Goal: Feedback & Contribution: Submit feedback/report problem

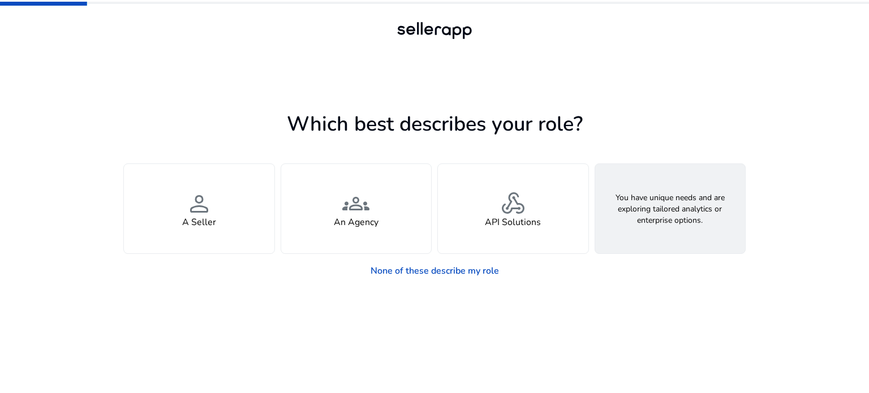
click at [691, 214] on div "feature_search Looking for Custom Solutions" at bounding box center [670, 208] width 150 height 89
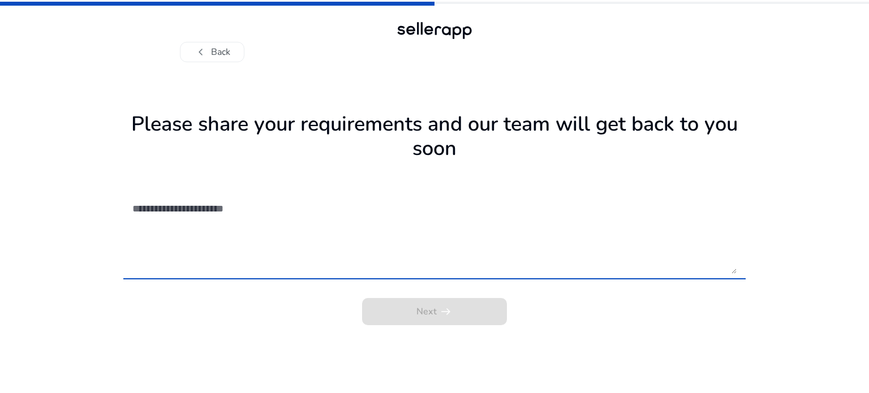
click at [323, 257] on textarea at bounding box center [434, 233] width 604 height 80
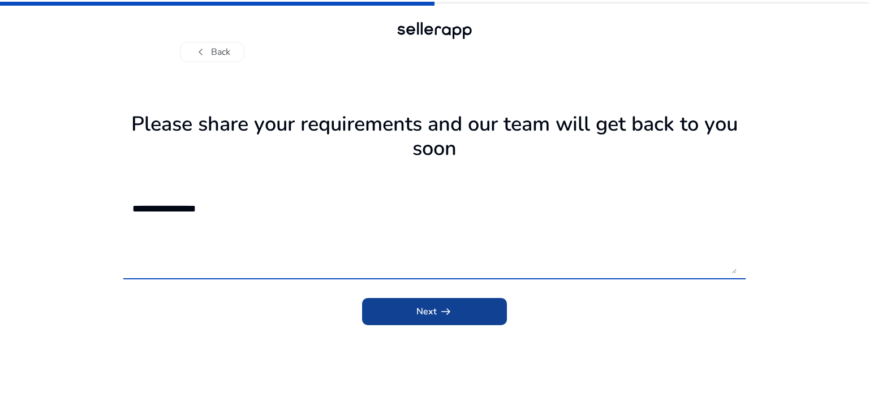
type textarea "**********"
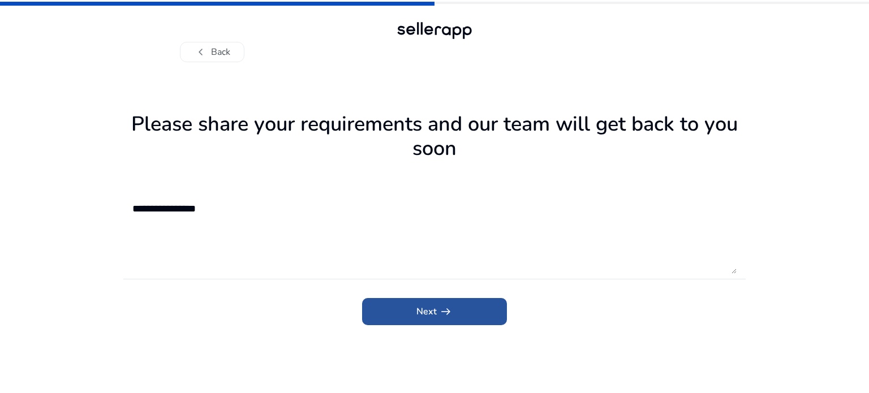
click at [439, 303] on span "submit" at bounding box center [434, 311] width 145 height 27
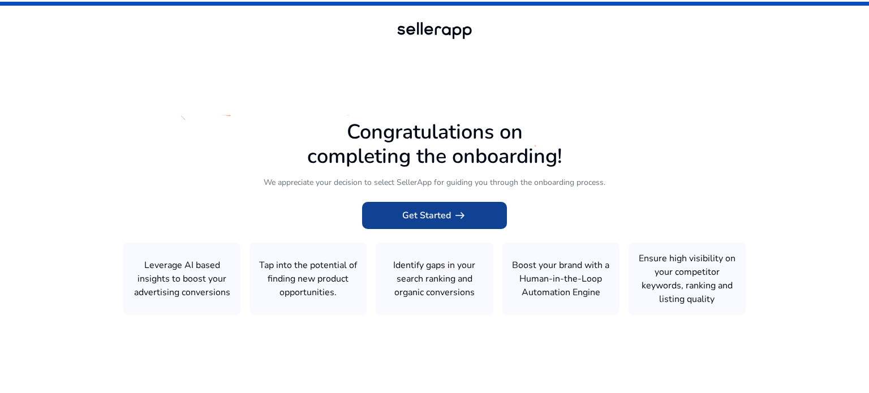
click at [467, 221] on span at bounding box center [434, 215] width 145 height 27
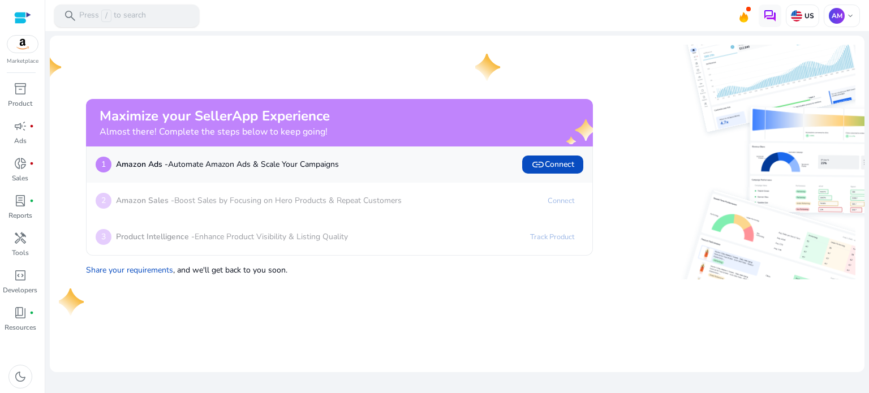
click at [157, 15] on div "search Press / to search" at bounding box center [126, 16] width 145 height 23
click at [24, 108] on div at bounding box center [434, 196] width 869 height 393
click at [19, 97] on div "inventory_2" at bounding box center [21, 89] width 32 height 18
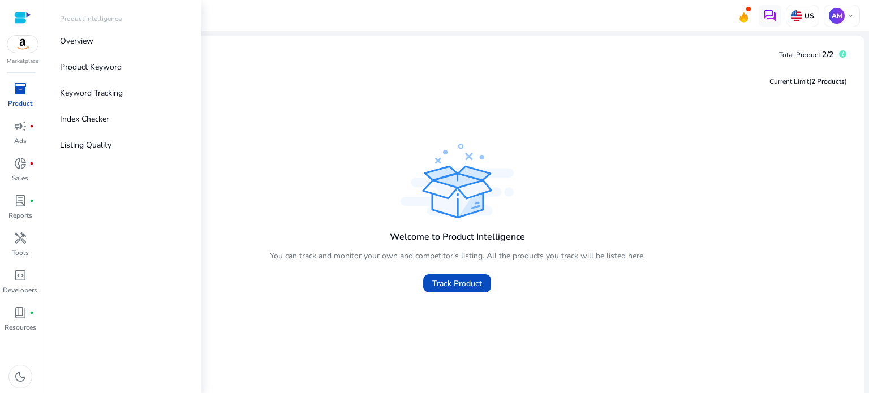
click at [695, 113] on div "Current Limit (2 Products ) Welcome to Product Intelligence You can track and m…" at bounding box center [457, 235] width 796 height 343
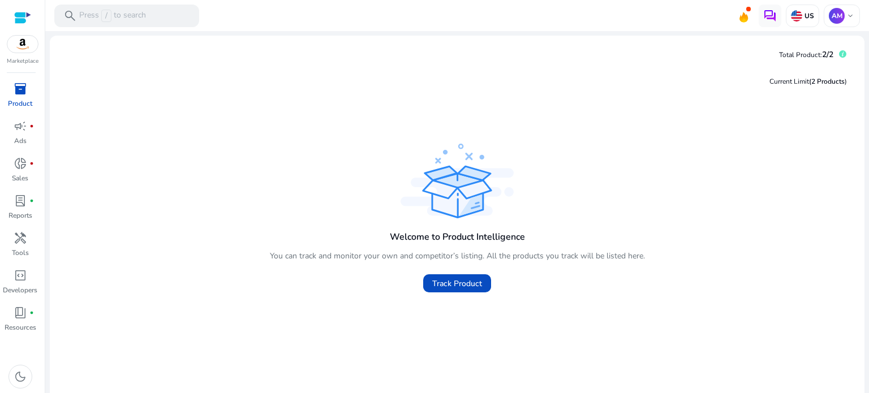
click at [21, 90] on span "inventory_2" at bounding box center [21, 89] width 14 height 14
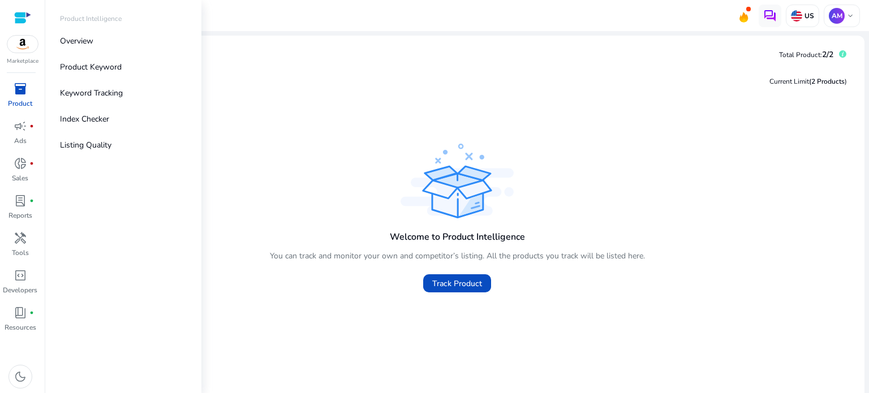
click at [21, 92] on span "inventory_2" at bounding box center [21, 89] width 14 height 14
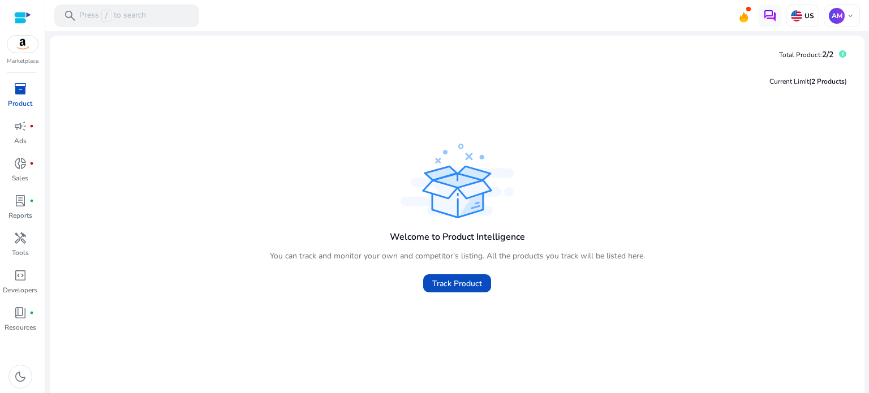
click at [589, 75] on div "Current Limit (2 Products )" at bounding box center [457, 82] width 796 height 24
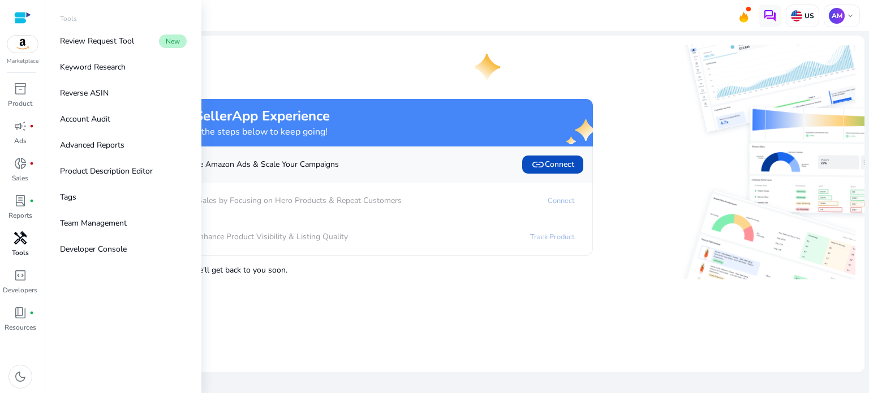
click at [21, 245] on span "handyman" at bounding box center [21, 238] width 14 height 14
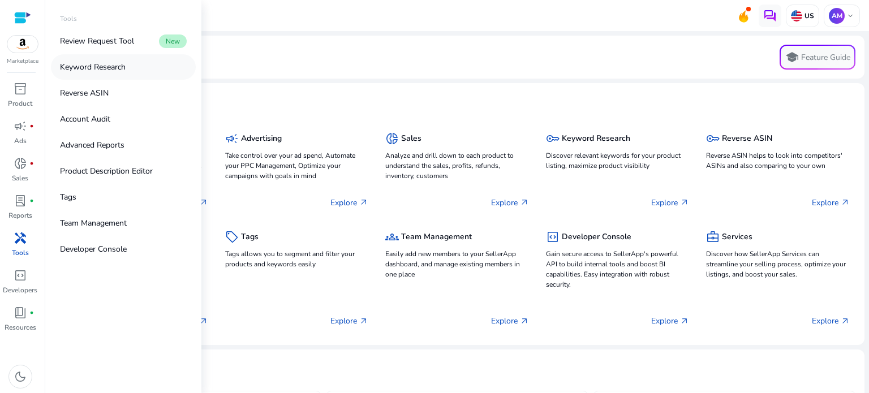
click at [92, 70] on p "Keyword Research" at bounding box center [93, 67] width 66 height 12
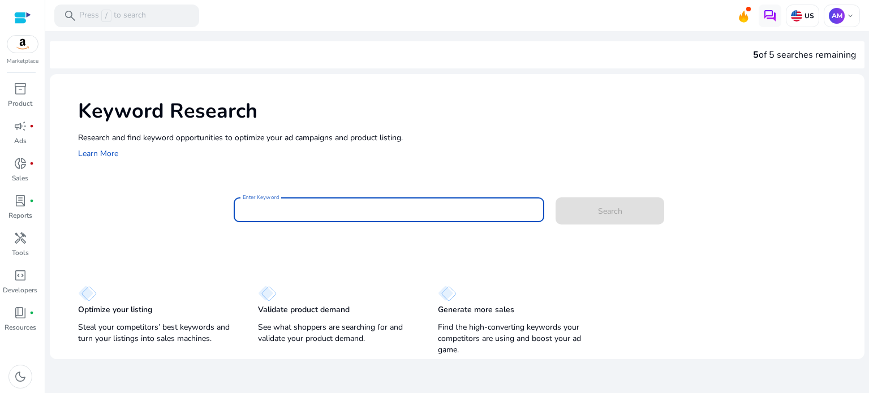
click at [281, 212] on input "Enter Keyword" at bounding box center [389, 210] width 293 height 12
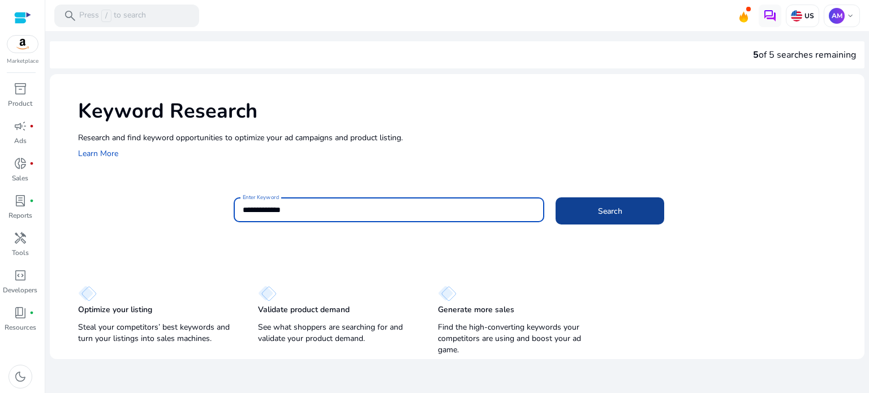
type input "**********"
click at [590, 208] on span at bounding box center [609, 210] width 109 height 27
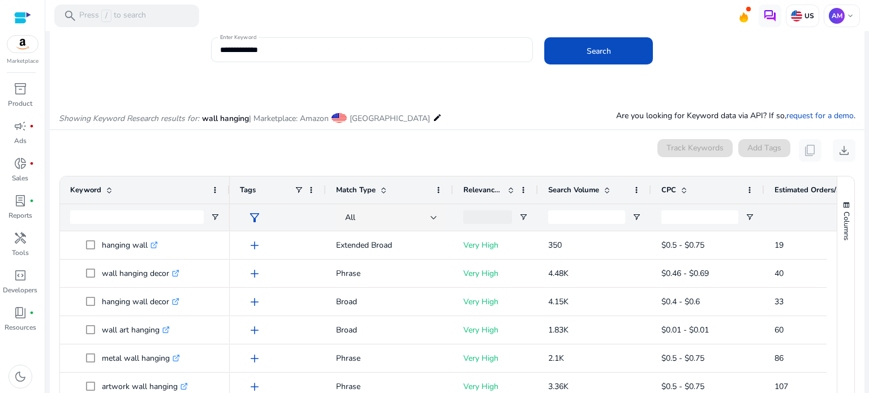
scroll to position [50, 0]
click at [433, 114] on mat-icon "edit" at bounding box center [437, 119] width 9 height 14
click at [433, 117] on mat-icon "edit" at bounding box center [437, 119] width 9 height 14
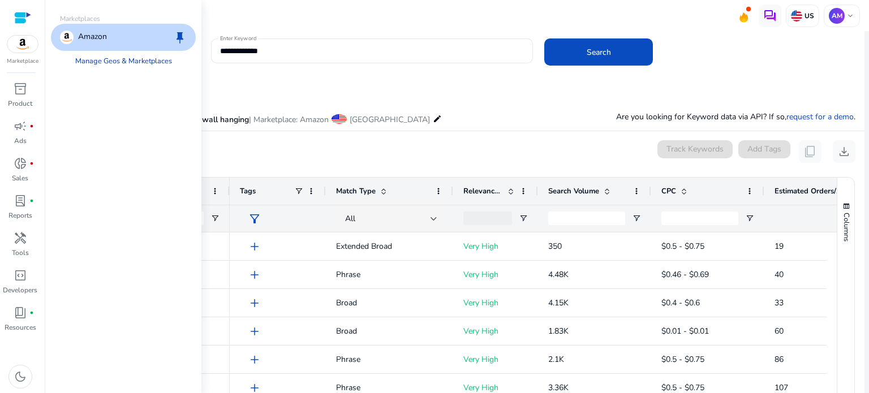
click at [127, 61] on link "Manage Geos & Marketplaces" at bounding box center [123, 61] width 115 height 20
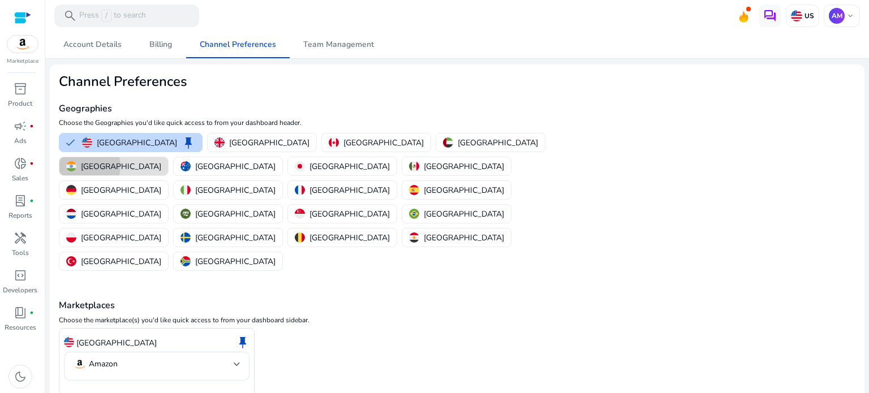
click at [161, 161] on p "[GEOGRAPHIC_DATA]" at bounding box center [121, 167] width 80 height 12
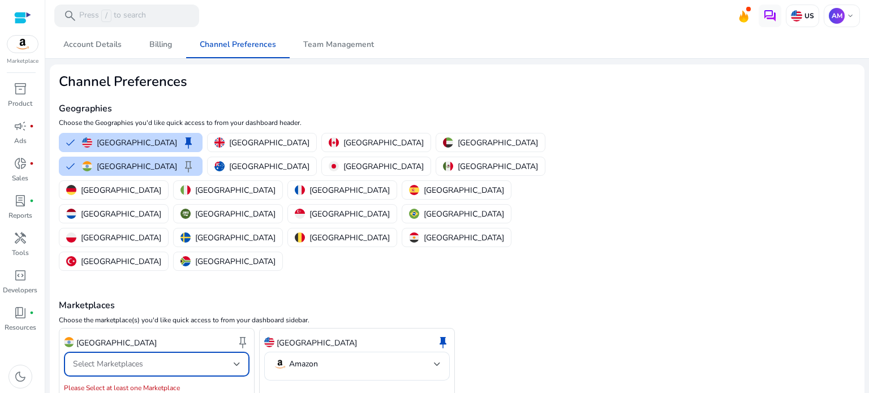
click at [179, 358] on div "Select Marketplaces" at bounding box center [153, 364] width 161 height 12
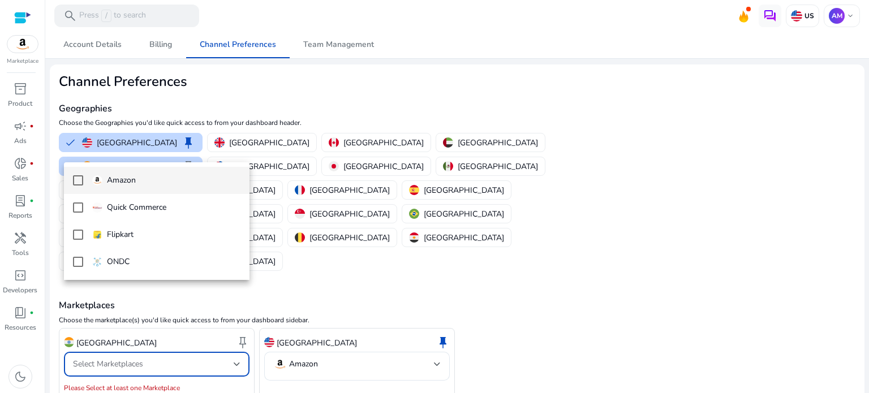
click at [122, 174] on mat-option "Amazon" at bounding box center [156, 180] width 185 height 27
click at [373, 348] on div at bounding box center [434, 196] width 869 height 393
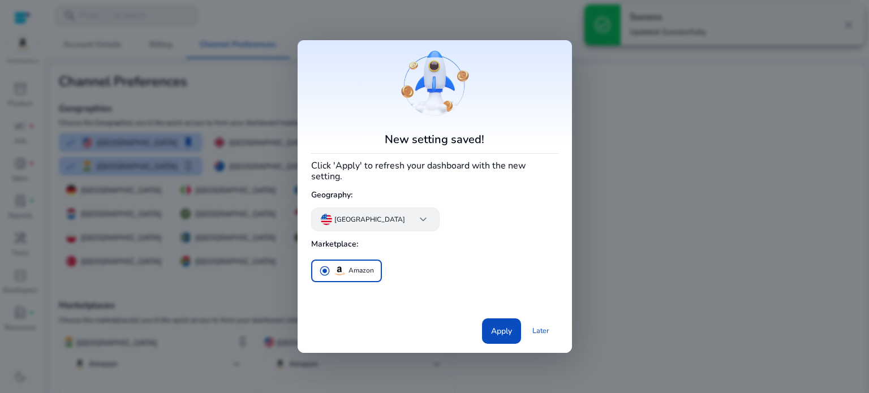
click at [375, 214] on p "[GEOGRAPHIC_DATA]" at bounding box center [369, 219] width 71 height 10
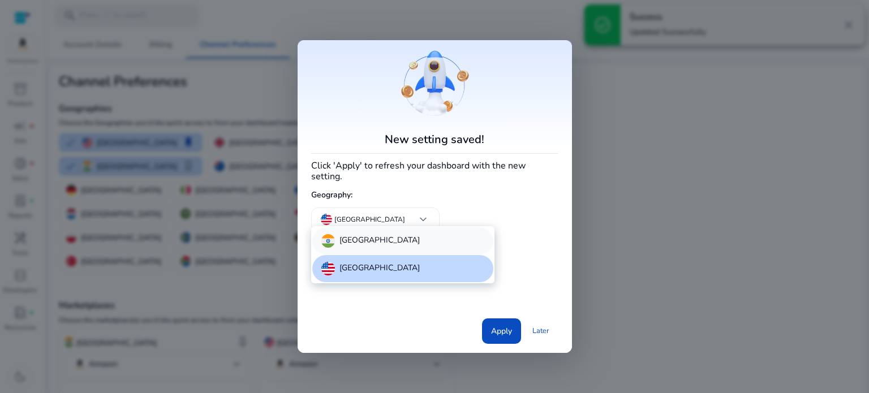
click at [356, 239] on div "[GEOGRAPHIC_DATA]" at bounding box center [402, 240] width 181 height 27
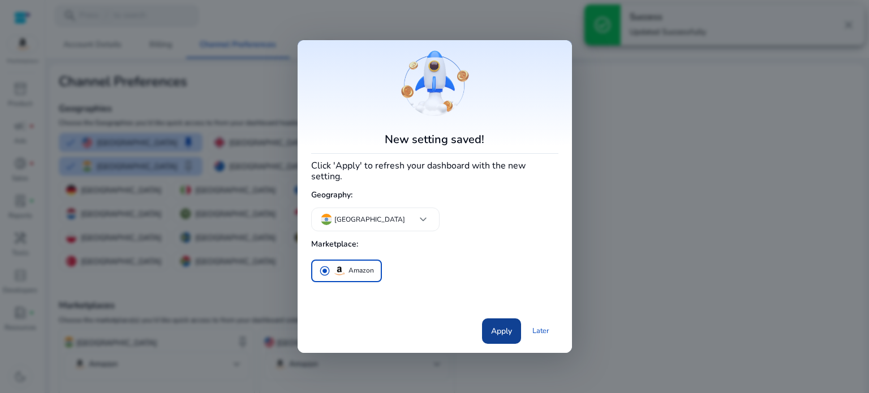
click at [511, 326] on span "Apply" at bounding box center [501, 331] width 21 height 12
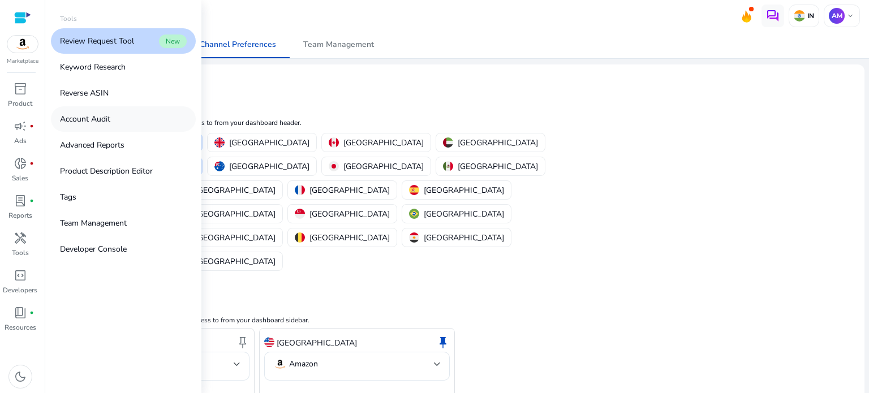
click at [110, 122] on p "Account Audit" at bounding box center [85, 119] width 50 height 12
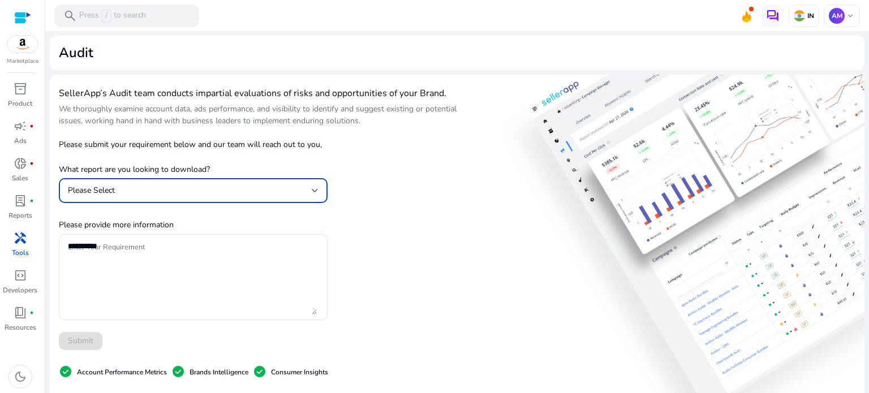
click at [268, 193] on div "Please Select" at bounding box center [190, 190] width 244 height 12
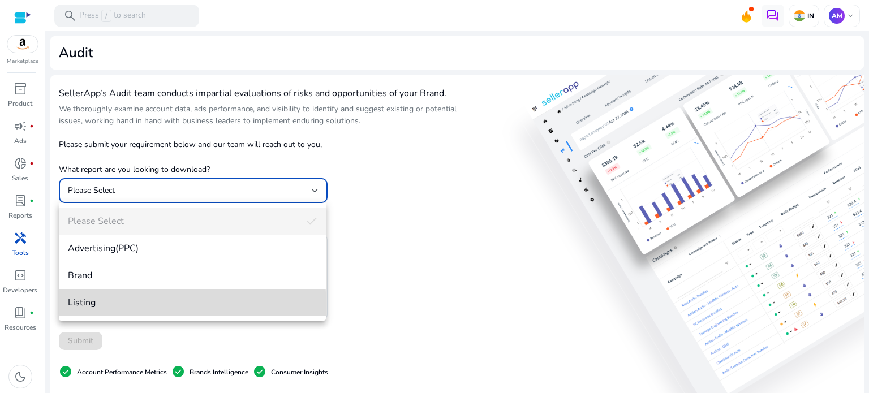
click at [136, 306] on span "Listing" at bounding box center [192, 302] width 249 height 12
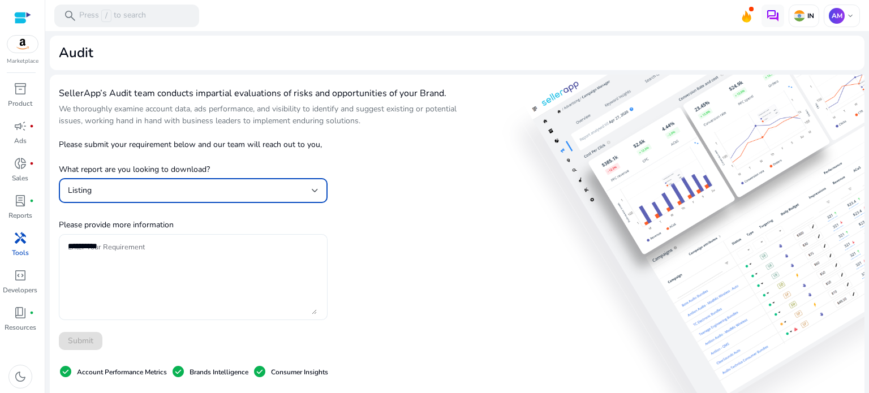
click at [141, 249] on textarea "Enter Your Requirement" at bounding box center [192, 277] width 249 height 75
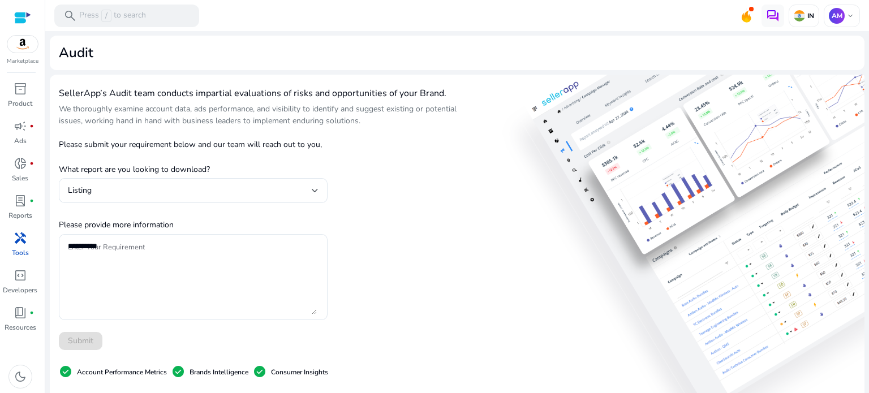
click at [369, 232] on div "SellerApp’s Audit team conducts impartial evaluations of risks and opportunitie…" at bounding box center [260, 329] width 403 height 491
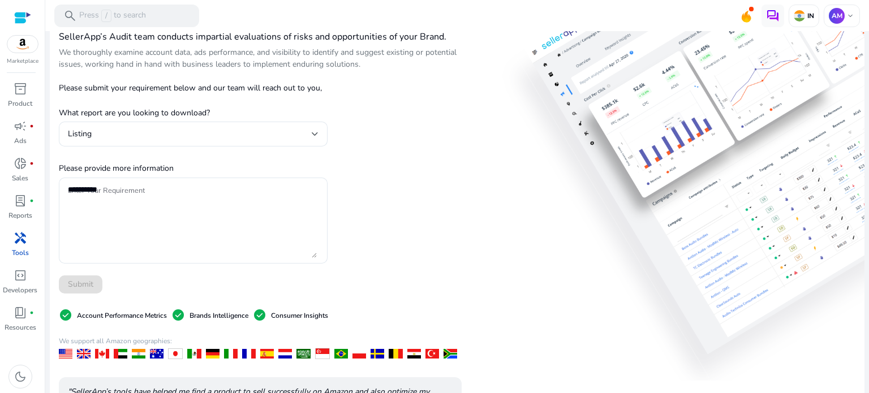
scroll to position [51, 0]
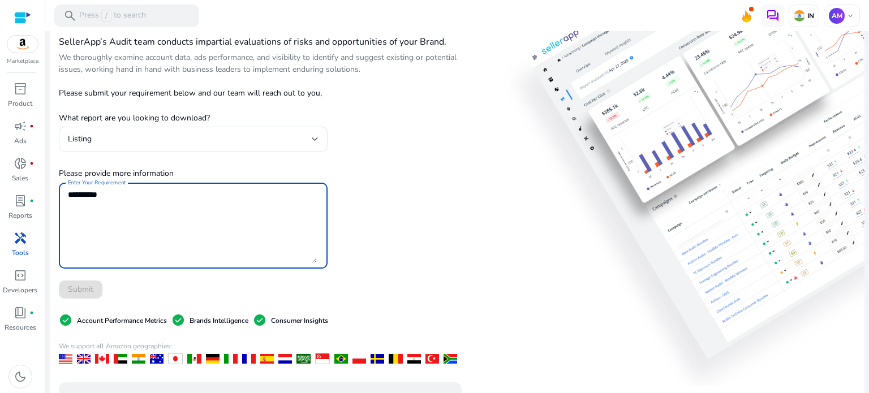
click at [208, 212] on textarea "Enter Your Requirement" at bounding box center [192, 225] width 249 height 75
type textarea "**********"
click at [93, 294] on span at bounding box center [81, 289] width 44 height 27
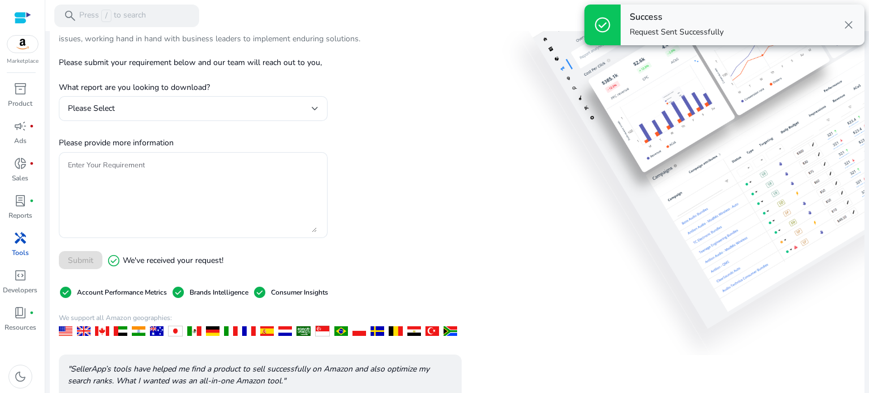
scroll to position [0, 0]
